Goal: Information Seeking & Learning: Learn about a topic

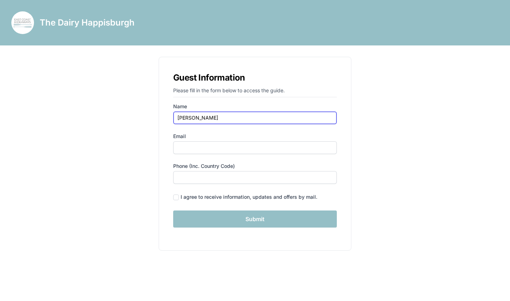
type input "[PERSON_NAME]"
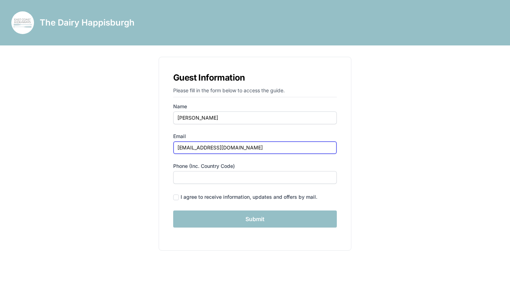
type input "[EMAIL_ADDRESS][DOMAIN_NAME]"
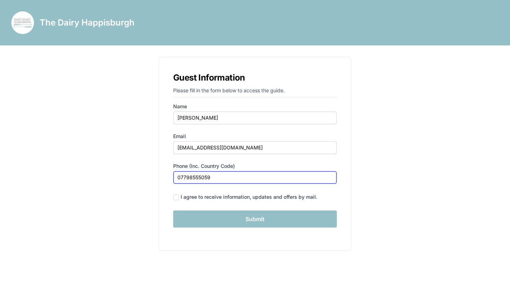
type input "07798555059"
click at [176, 195] on input "checkbox" at bounding box center [176, 197] width 6 height 6
checkbox input "true"
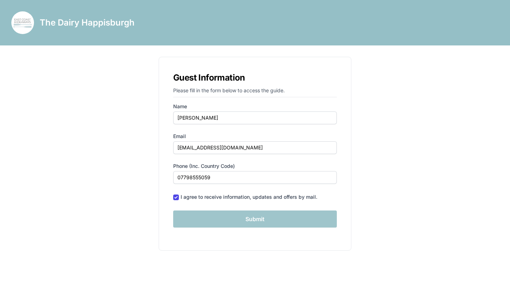
click at [262, 219] on input "Submit" at bounding box center [255, 218] width 164 height 17
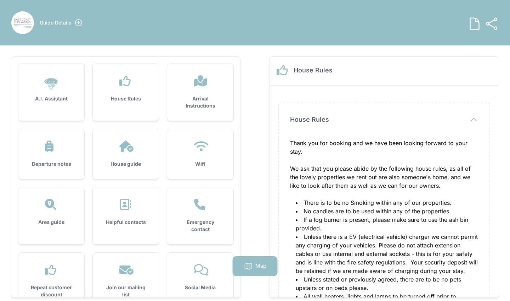
click at [123, 90] on div "House Rules" at bounding box center [126, 89] width 66 height 50
click at [126, 151] on icon at bounding box center [125, 145] width 17 height 11
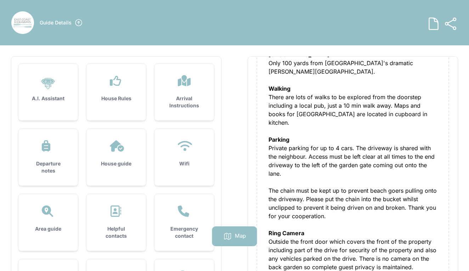
scroll to position [116, 0]
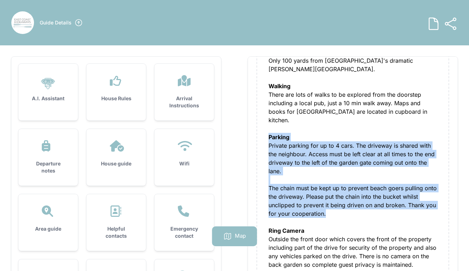
drag, startPoint x: 269, startPoint y: 120, endPoint x: 331, endPoint y: 199, distance: 100.2
copy div "Parking Private parking for up to 4 cars. The driveway is shared with the neigh…"
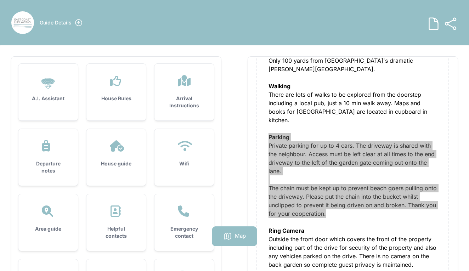
click at [340, 196] on div "Private parking for up to 4 cars. The driveway is shared with the neighbour. Ac…" at bounding box center [353, 188] width 169 height 94
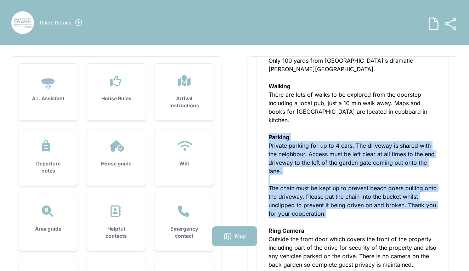
click at [340, 196] on div "Private parking for up to 4 cars. The driveway is shared with the neighbour. Ac…" at bounding box center [353, 188] width 169 height 94
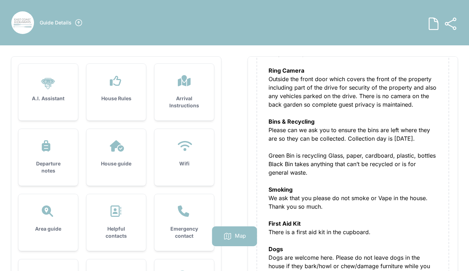
scroll to position [279, 0]
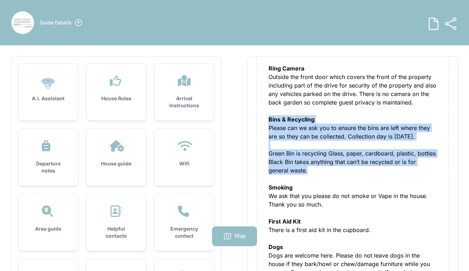
drag, startPoint x: 269, startPoint y: 103, endPoint x: 297, endPoint y: 154, distance: 58.4
copy div "Bins & Recycling Please can we ask you to ensure the bins are left where they a…"
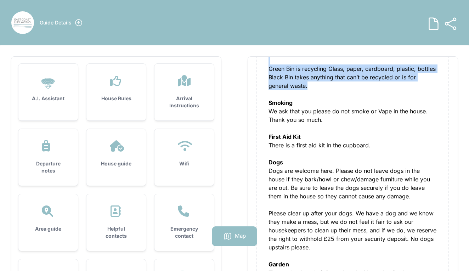
scroll to position [364, 0]
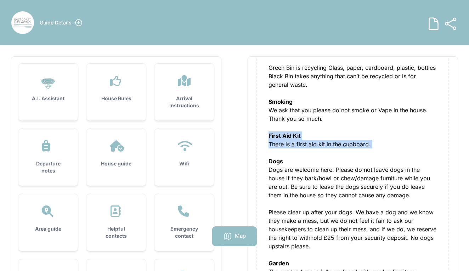
drag, startPoint x: 269, startPoint y: 119, endPoint x: 365, endPoint y: 135, distance: 97.3
copy div "First Aid Kit There is a first aid kit in the cupboard."
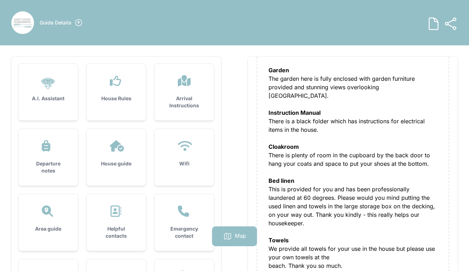
scroll to position [558, 0]
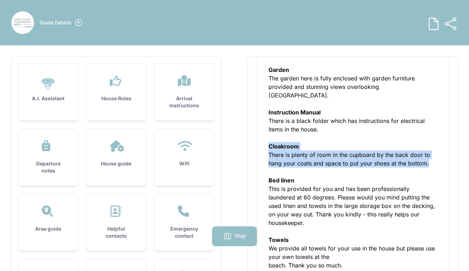
drag, startPoint x: 269, startPoint y: 130, endPoint x: 428, endPoint y: 149, distance: 160.3
copy div "Cloakroom There is plenty of room in the cupboard by the back door to hang your…"
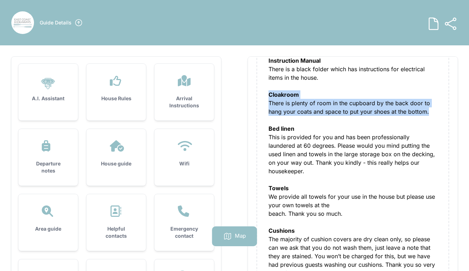
scroll to position [611, 0]
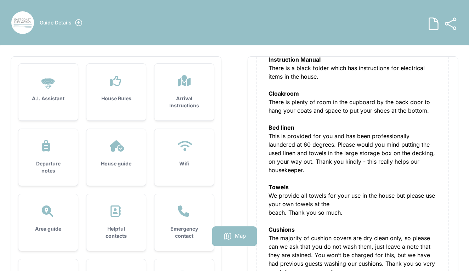
click at [268, 110] on div "House guide House guide Welcome to the [GEOGRAPHIC_DATA], we hope you have a fa…" at bounding box center [352, 265] width 191 height 1544
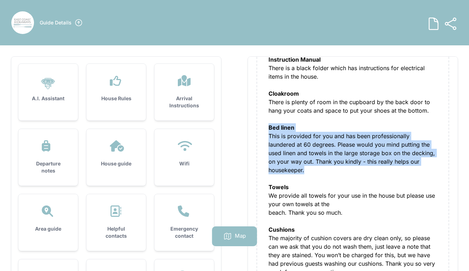
drag, startPoint x: 269, startPoint y: 110, endPoint x: 439, endPoint y: 147, distance: 174.0
click at [439, 147] on div "House guide House guide Welcome to the [GEOGRAPHIC_DATA], we hope you have a fa…" at bounding box center [352, 265] width 191 height 1544
copy div "Bed linen This is provided for you and has been professionally laundered at 60 …"
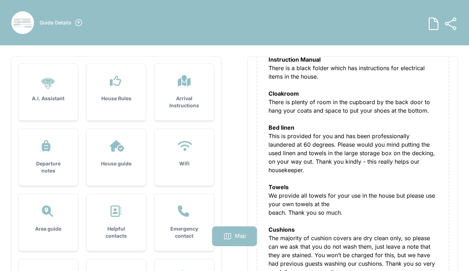
click at [363, 191] on div "We provide all towels for your use in the house but please use your own towels …" at bounding box center [353, 199] width 169 height 17
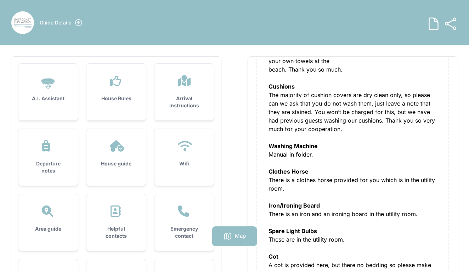
scroll to position [754, 0]
drag, startPoint x: 269, startPoint y: 204, endPoint x: 364, endPoint y: 211, distance: 95.2
click at [365, 213] on div "Welcome to the [GEOGRAPHIC_DATA], we hope you have a fantastic holiday. [GEOGRA…" at bounding box center [353, 133] width 169 height 1497
copy div "Spare Light Bulbs These are in the utility room."
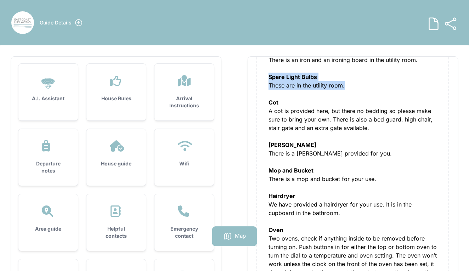
scroll to position [908, 0]
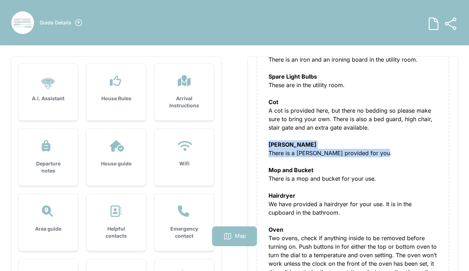
drag, startPoint x: 270, startPoint y: 120, endPoint x: 390, endPoint y: 125, distance: 120.3
copy div "[PERSON_NAME] There is a [PERSON_NAME] provided for you."
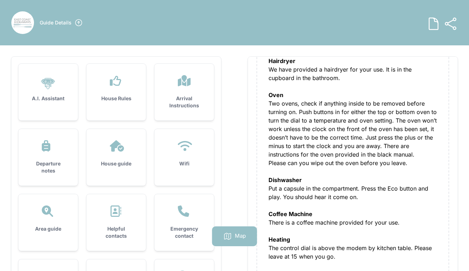
scroll to position [1043, 0]
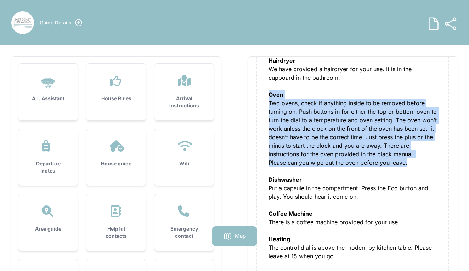
drag, startPoint x: 269, startPoint y: 69, endPoint x: 416, endPoint y: 139, distance: 162.2
copy div "Oven Two ovens, check if anything inside to be removed before turning on. Push …"
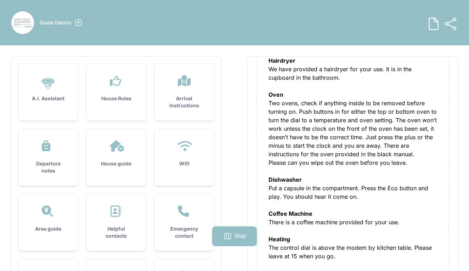
click at [328, 209] on div "Coffee Machine There is a coffee machine provided for your use." at bounding box center [353, 217] width 169 height 17
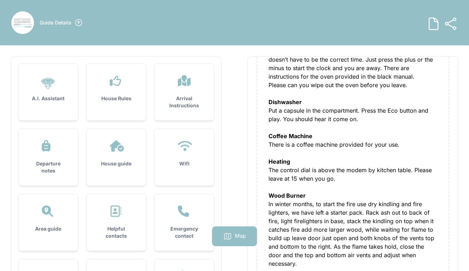
scroll to position [1121, 0]
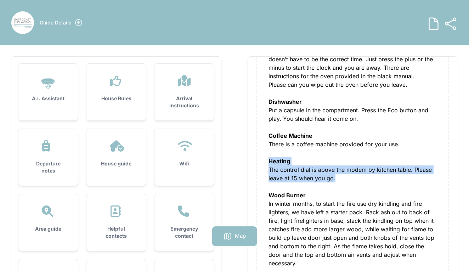
drag, startPoint x: 269, startPoint y: 135, endPoint x: 349, endPoint y: 153, distance: 82.4
copy div "Heating The control dial is above the modem by kitchen table. Please leave at 1…"
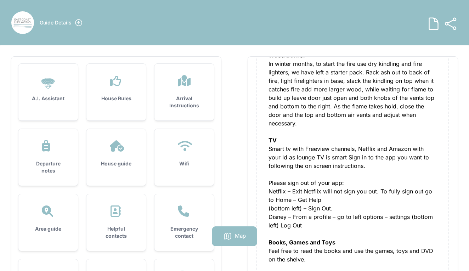
scroll to position [1262, 0]
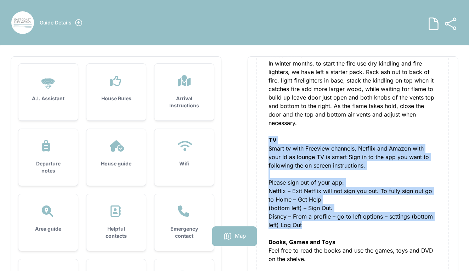
drag, startPoint x: 270, startPoint y: 113, endPoint x: 343, endPoint y: 197, distance: 111.5
copy div "TV Smart tv with Freeview channels, Netflix and Amazon with your Id as lounge T…"
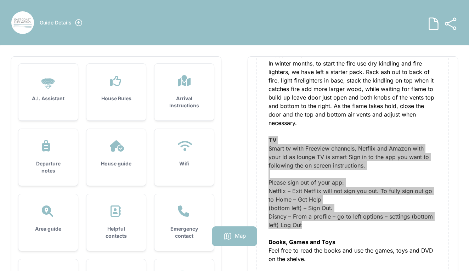
click at [321, 212] on div "Disney – From a profile – go to left options – settings (bottom left) Log Out B…" at bounding box center [353, 229] width 169 height 34
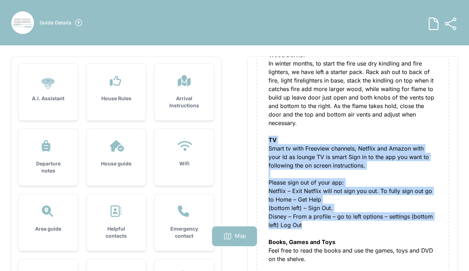
click at [321, 212] on div "Disney – From a profile – go to left options – settings (bottom left) Log Out B…" at bounding box center [353, 229] width 169 height 34
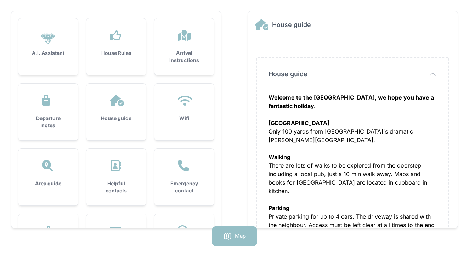
scroll to position [0, 0]
click at [186, 102] on icon at bounding box center [184, 100] width 17 height 11
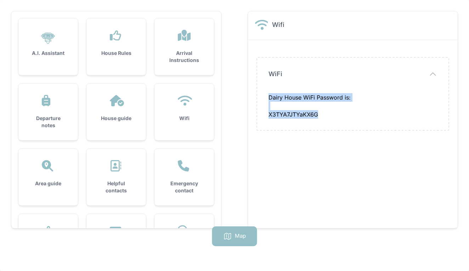
drag, startPoint x: 270, startPoint y: 98, endPoint x: 330, endPoint y: 117, distance: 63.6
click at [329, 118] on div "Dairy House WiFi Password is: X3TYA7JTYaKX6G" at bounding box center [353, 106] width 169 height 26
click at [117, 38] on icon at bounding box center [116, 35] width 17 height 11
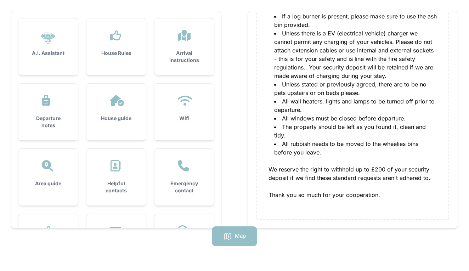
scroll to position [166, 0]
drag, startPoint x: 281, startPoint y: 144, endPoint x: 318, endPoint y: 148, distance: 37.1
click at [318, 148] on li "All rubbish needs to be moved to the wheelies bins before you leave." at bounding box center [355, 148] width 163 height 17
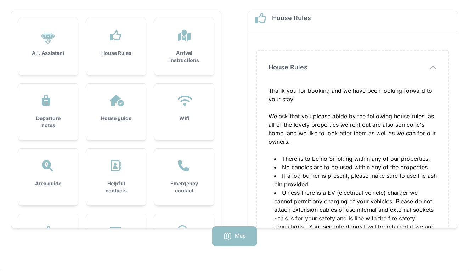
scroll to position [8, 0]
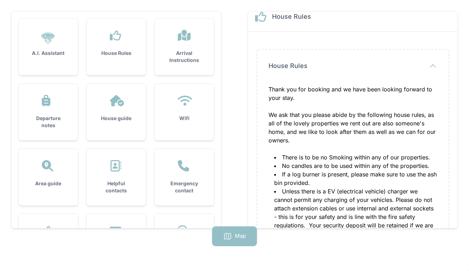
click at [115, 36] on icon at bounding box center [116, 35] width 17 height 11
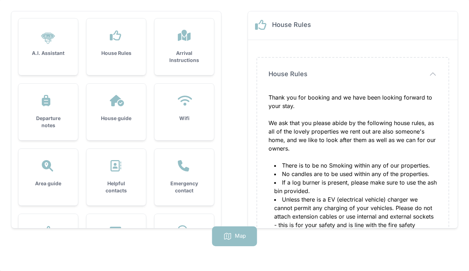
click at [117, 105] on icon at bounding box center [116, 100] width 17 height 11
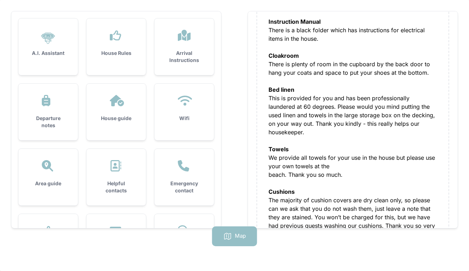
scroll to position [606, 0]
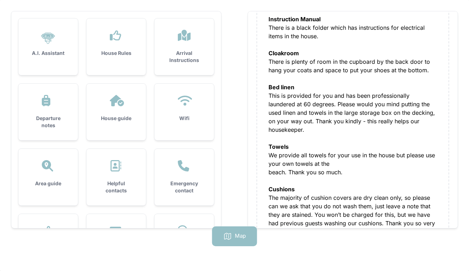
click at [185, 50] on h3 "Arrival Instructions" at bounding box center [184, 57] width 37 height 14
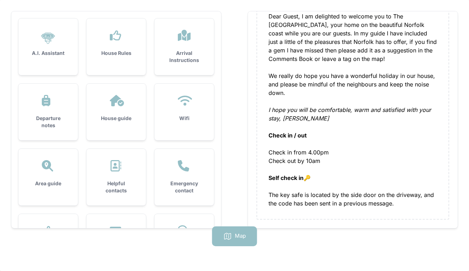
scroll to position [98, 0]
click at [46, 107] on div "Departure notes" at bounding box center [48, 112] width 60 height 57
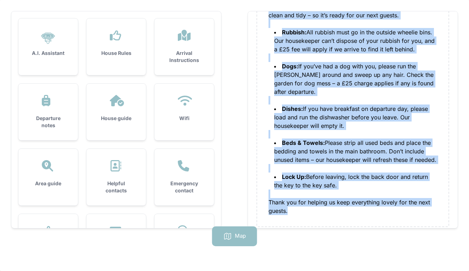
scroll to position [115, 0]
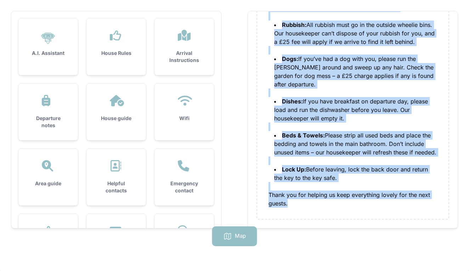
drag, startPoint x: 270, startPoint y: 58, endPoint x: 360, endPoint y: 230, distance: 194.7
click at [361, 232] on div ".cls-1 { stroke-width: 0px; } A.I. Assistant House Rules Arrival Instructions D…" at bounding box center [234, 135] width 469 height 271
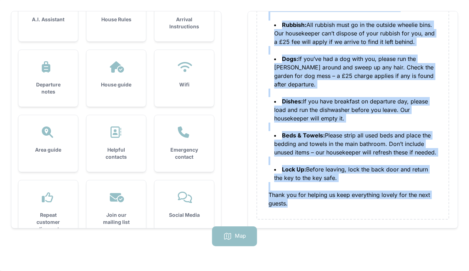
scroll to position [40, 0]
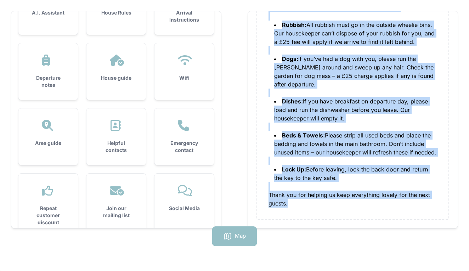
click at [185, 128] on icon at bounding box center [183, 125] width 11 height 11
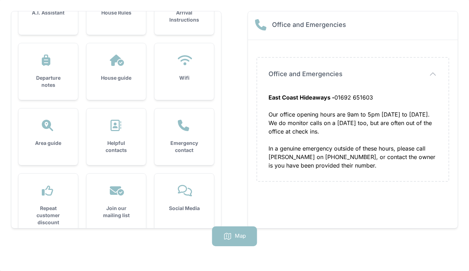
click at [269, 97] on strong "East Coast Hideaways -" at bounding box center [302, 97] width 66 height 7
click at [270, 74] on span "Office and Emergencies" at bounding box center [306, 74] width 74 height 10
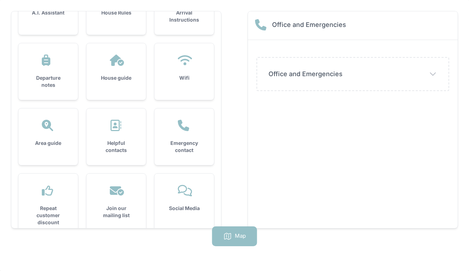
click at [270, 74] on span "Office and Emergencies" at bounding box center [306, 74] width 74 height 10
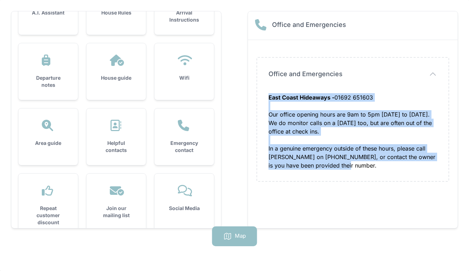
drag, startPoint x: 269, startPoint y: 98, endPoint x: 361, endPoint y: 167, distance: 115.3
click at [361, 167] on div "East Coast Hideaways - 01692 651603 Our office opening hours are 9am to 5pm [DA…" at bounding box center [353, 131] width 169 height 77
click at [52, 134] on div "Area guide" at bounding box center [48, 133] width 60 height 50
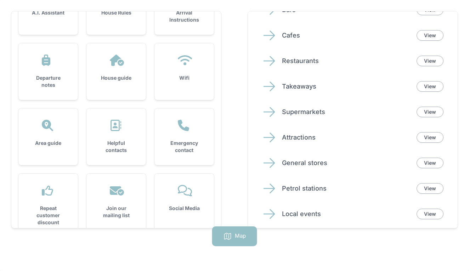
scroll to position [103, 0]
click at [436, 85] on link "View" at bounding box center [430, 86] width 27 height 11
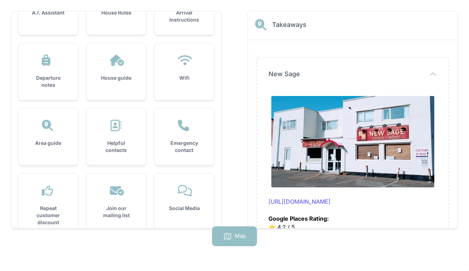
scroll to position [0, 0]
click at [436, 75] on icon "button" at bounding box center [433, 74] width 9 height 9
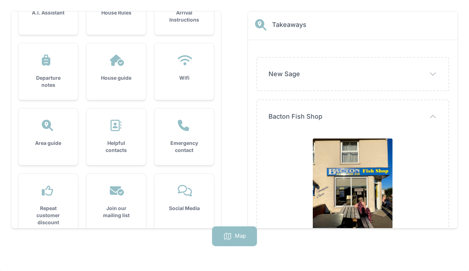
click at [353, 186] on img at bounding box center [353, 192] width 80 height 106
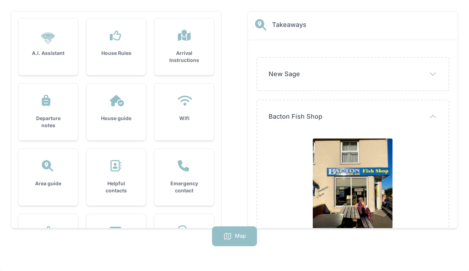
click at [0, 0] on button "Bacton Fish Shop" at bounding box center [0, 0] width 0 height 0
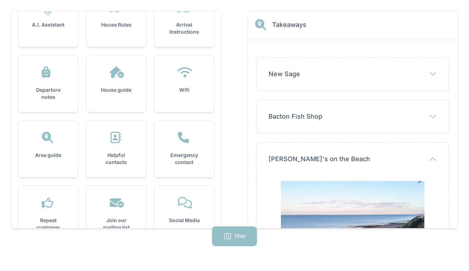
scroll to position [30, 0]
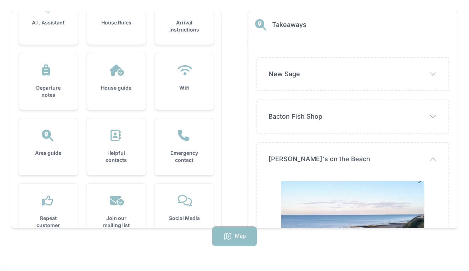
click at [47, 137] on icon at bounding box center [47, 135] width 11 height 11
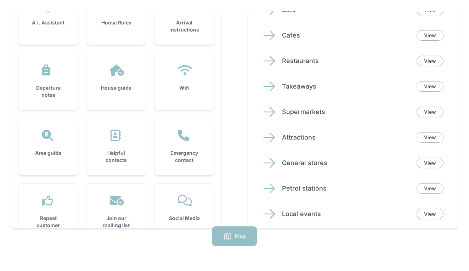
scroll to position [103, 0]
click at [429, 85] on link "View" at bounding box center [430, 86] width 27 height 11
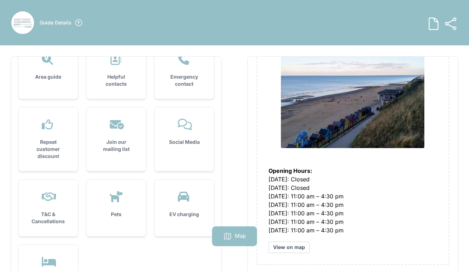
scroll to position [146, 0]
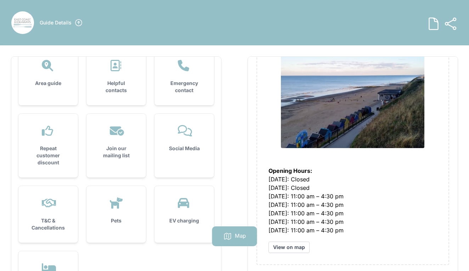
click at [181, 137] on div "Social Media" at bounding box center [185, 139] width 60 height 50
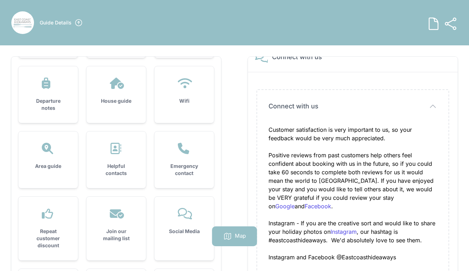
scroll to position [63, 0]
click at [48, 151] on icon at bounding box center [47, 148] width 11 height 11
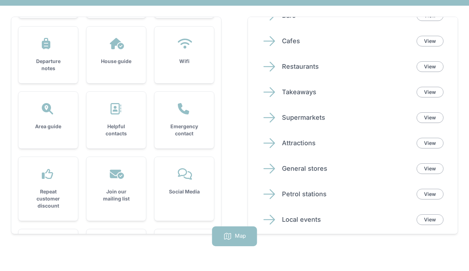
scroll to position [42, 0]
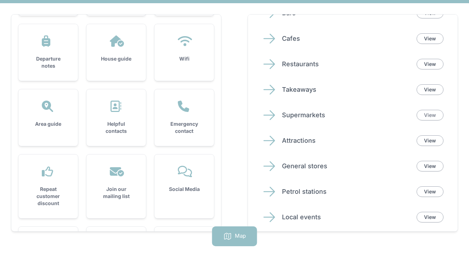
click at [427, 114] on link "View" at bounding box center [430, 115] width 27 height 11
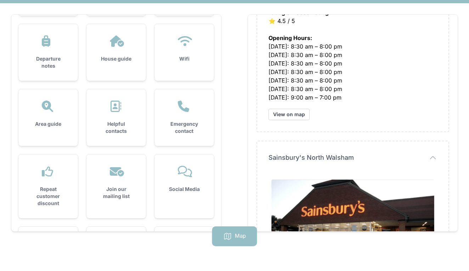
scroll to position [209, 0]
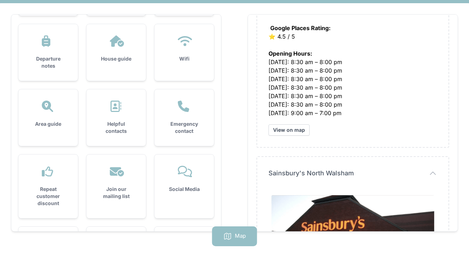
click at [46, 105] on icon at bounding box center [47, 106] width 11 height 11
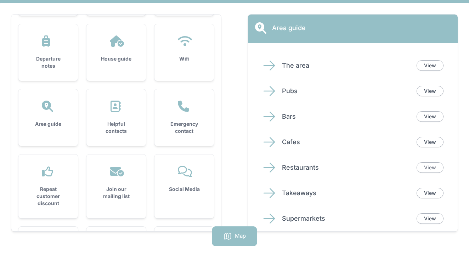
click at [437, 165] on link "View" at bounding box center [430, 167] width 27 height 11
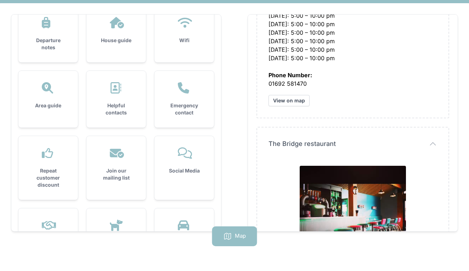
scroll to position [80, 0]
click at [44, 89] on icon at bounding box center [47, 88] width 11 height 11
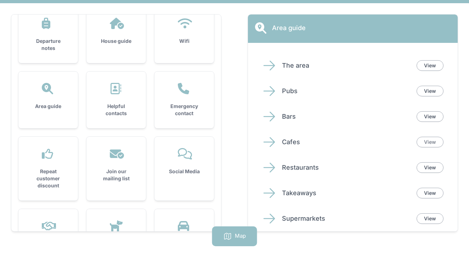
click at [428, 142] on link "View" at bounding box center [430, 142] width 27 height 11
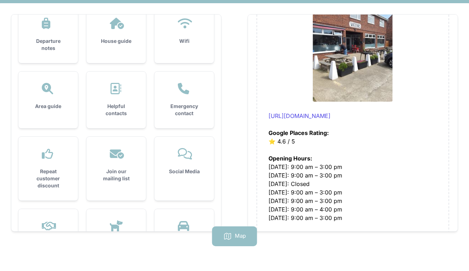
scroll to position [106, 0]
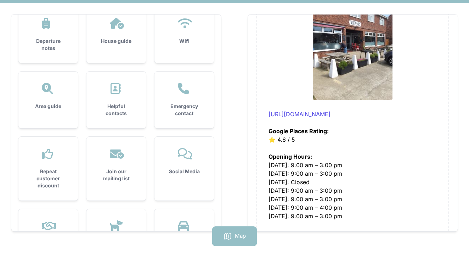
click at [48, 93] on icon at bounding box center [48, 88] width 17 height 11
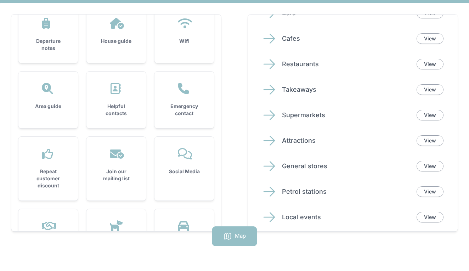
scroll to position [103, 0]
click at [434, 189] on link "View" at bounding box center [430, 191] width 27 height 11
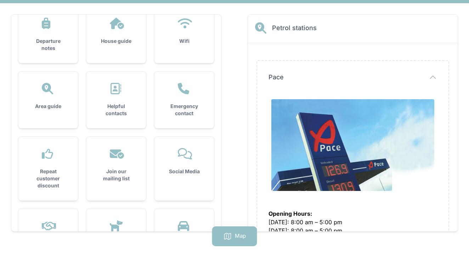
scroll to position [0, 0]
click at [45, 95] on div "Area guide" at bounding box center [48, 97] width 60 height 50
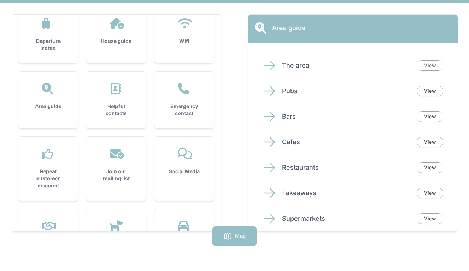
click at [434, 63] on link "View" at bounding box center [430, 65] width 27 height 11
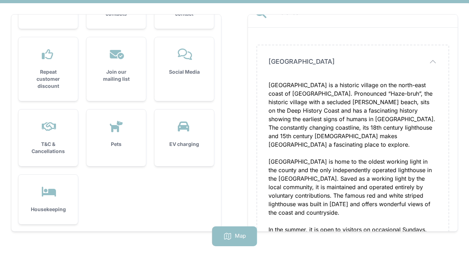
scroll to position [180, 0]
click at [54, 193] on icon at bounding box center [49, 192] width 14 height 10
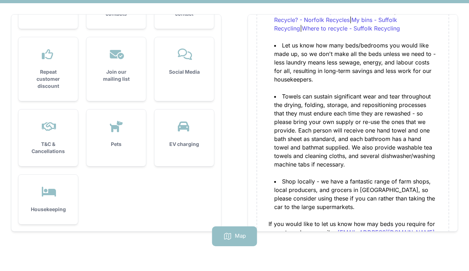
scroll to position [523, 0]
drag, startPoint x: 275, startPoint y: 130, endPoint x: 327, endPoint y: 163, distance: 61.6
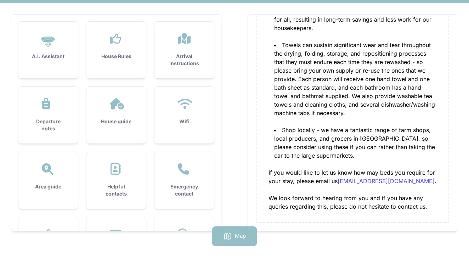
scroll to position [0, 0]
